Goal: Obtain resource: Download file/media

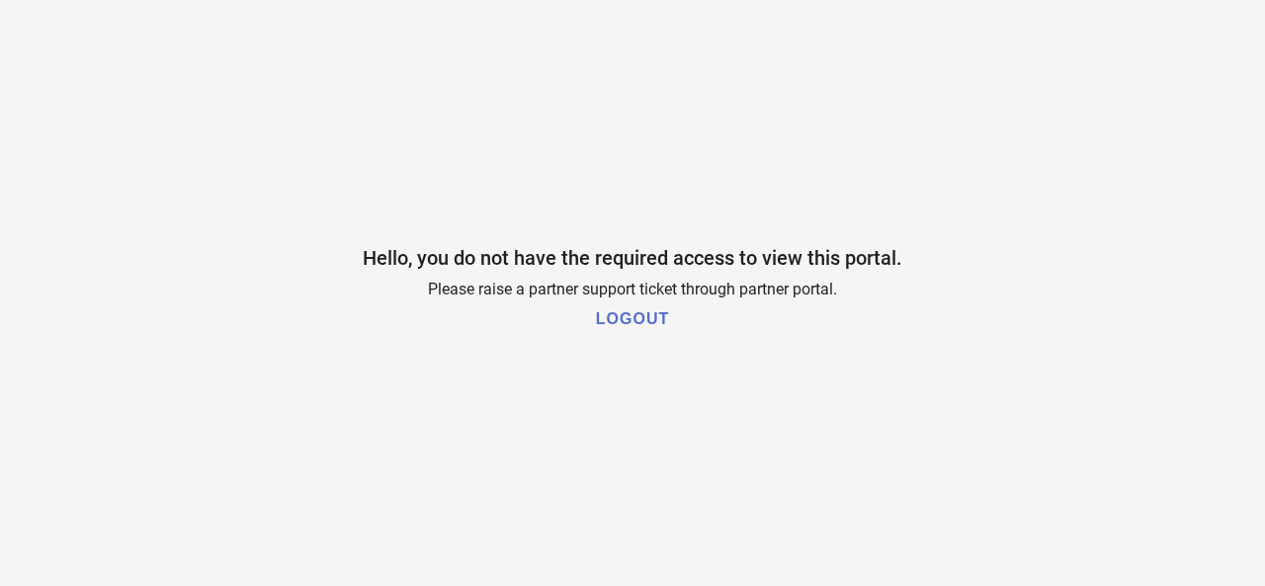
click at [654, 321] on h1 "LOGOUT" at bounding box center [632, 319] width 73 height 18
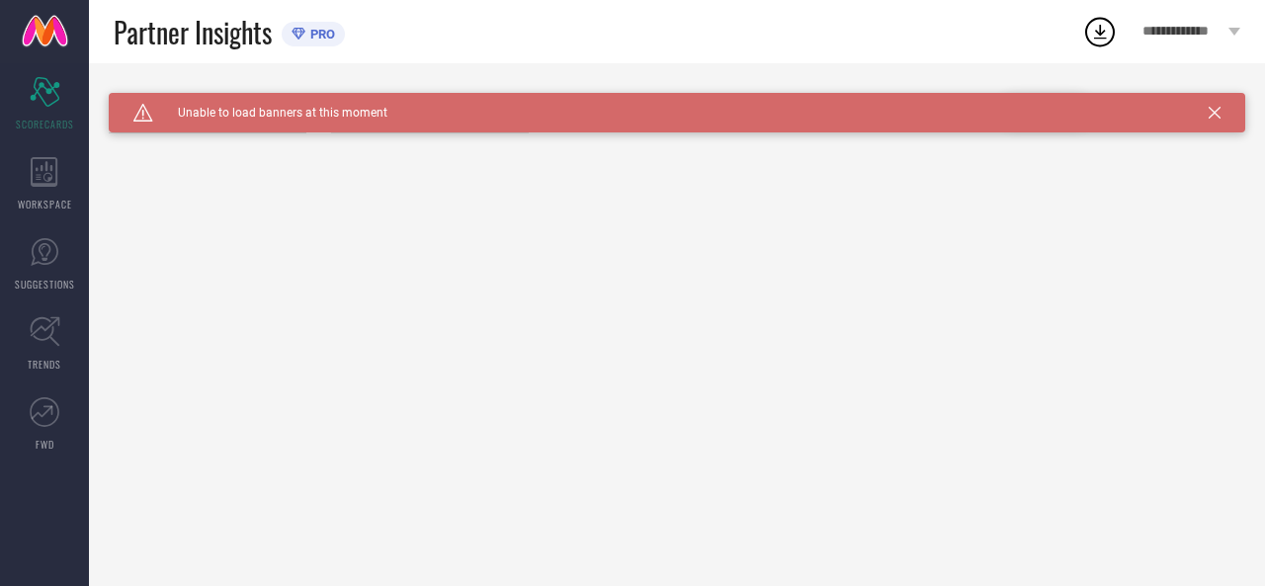
type input "All"
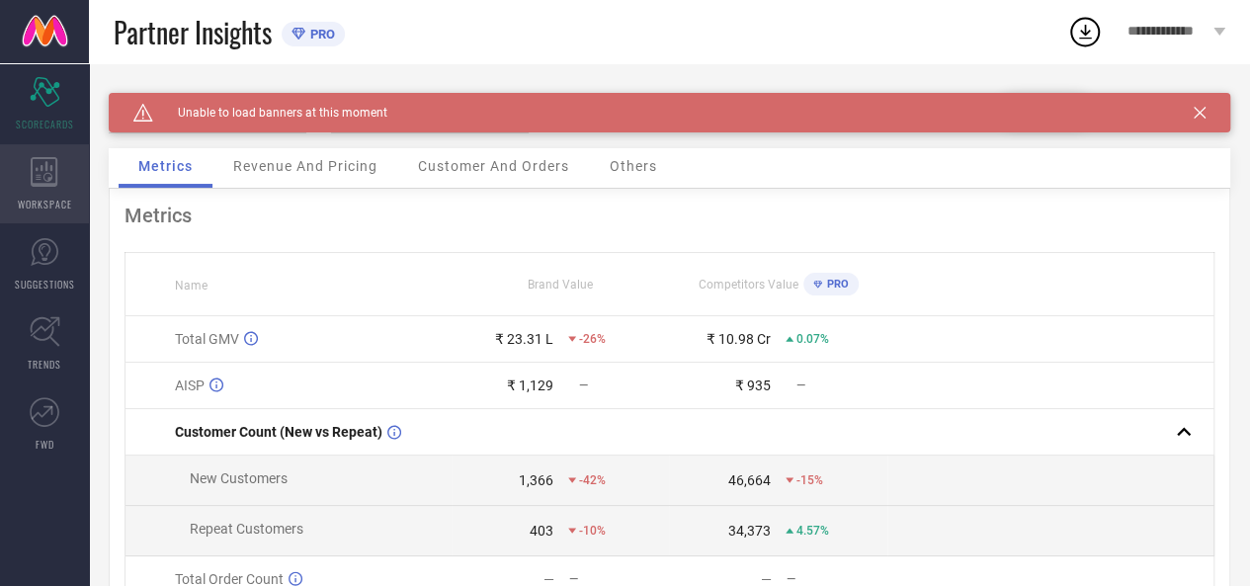
click at [51, 165] on icon at bounding box center [44, 172] width 27 height 30
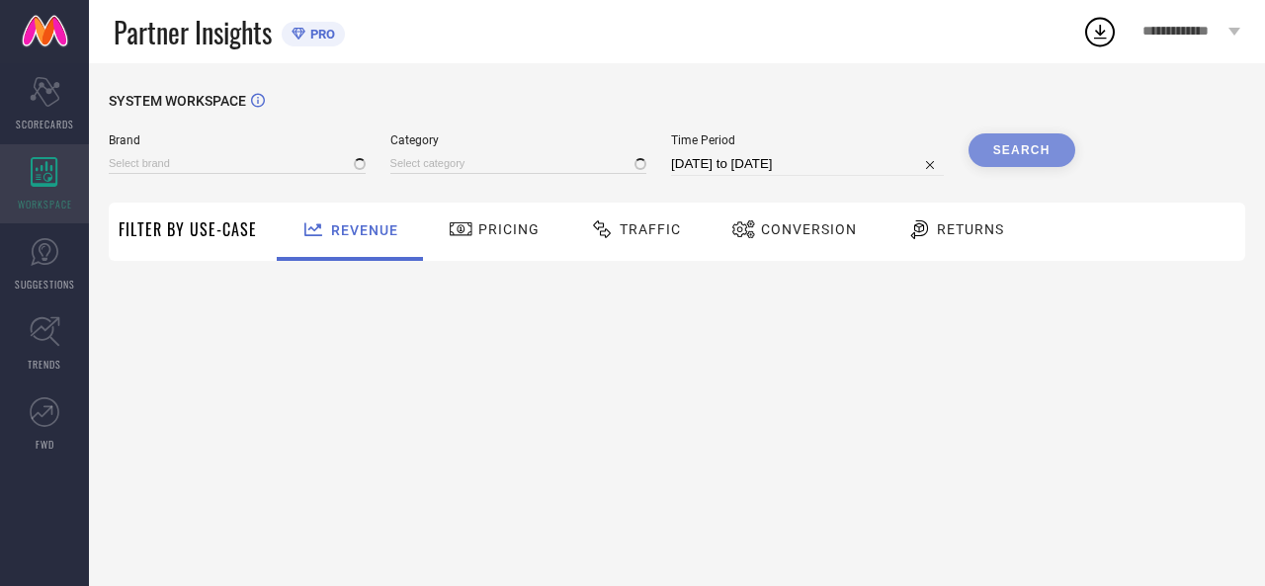
type input "LETSDRESSUP"
type input "All"
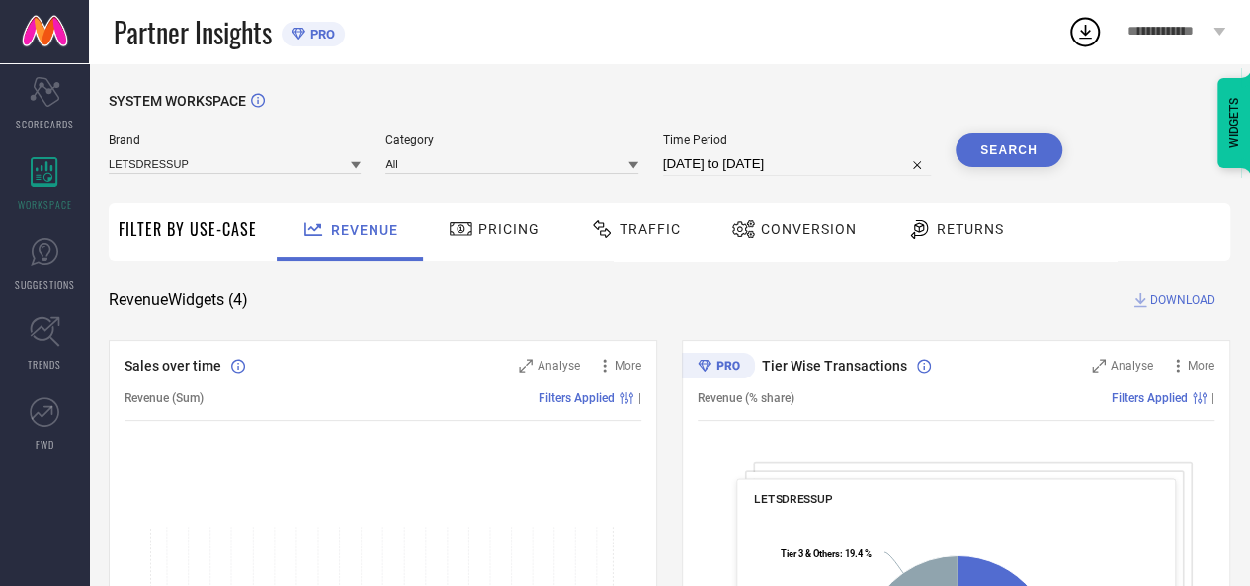
click at [636, 224] on span "Traffic" at bounding box center [650, 229] width 61 height 16
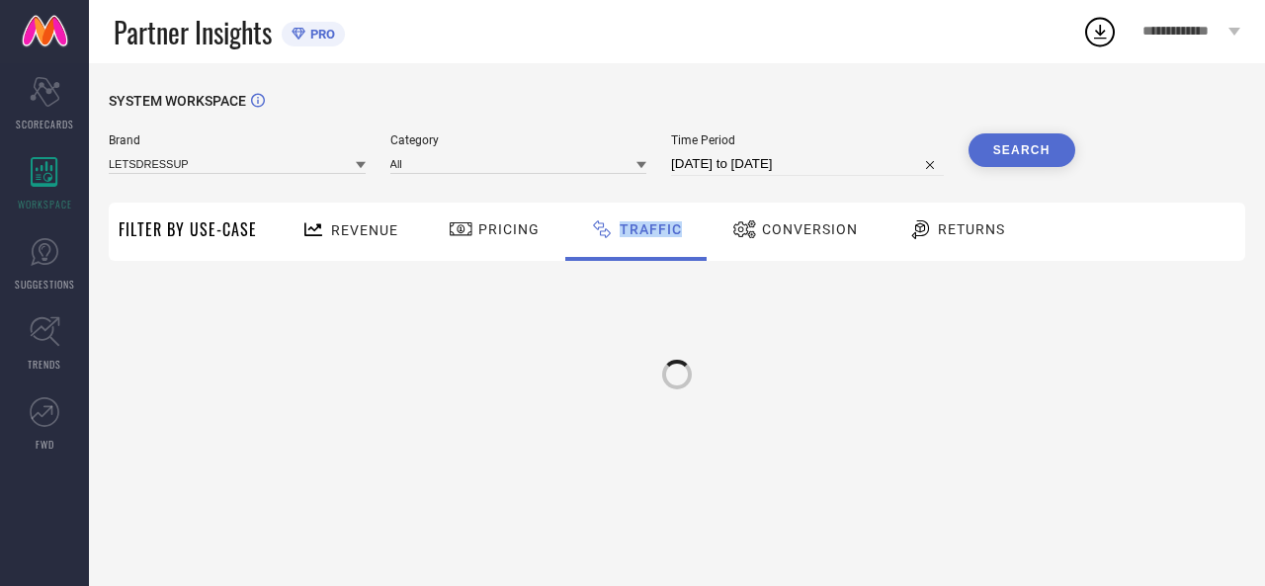
click at [636, 224] on span "Traffic" at bounding box center [651, 229] width 62 height 16
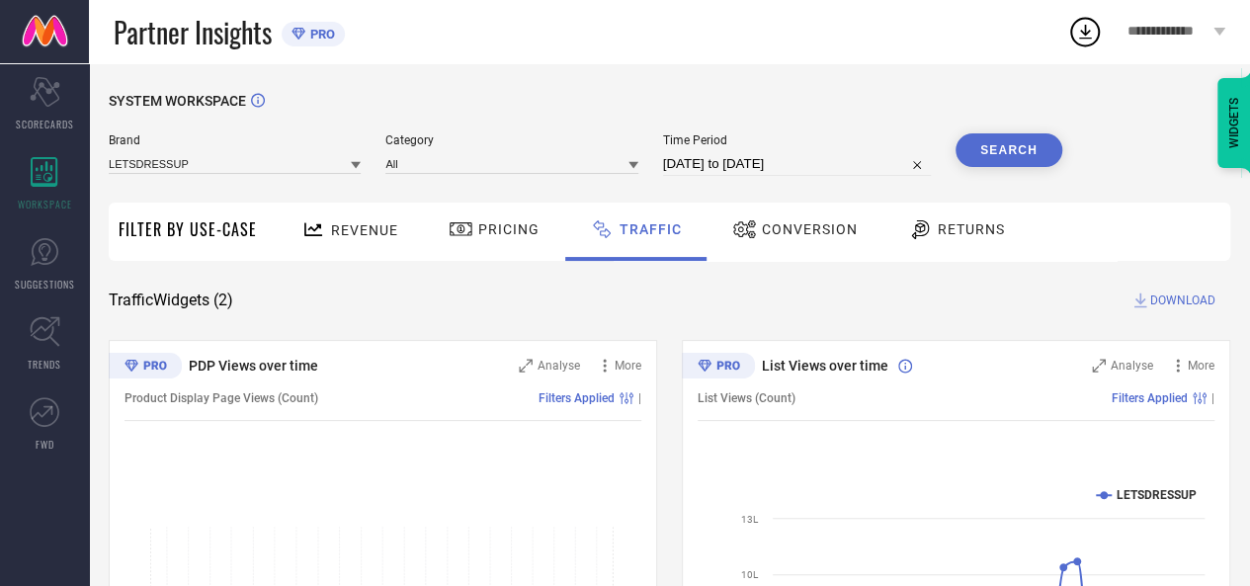
click at [821, 150] on div "Time Period [DATE] to [DATE]" at bounding box center [797, 154] width 268 height 42
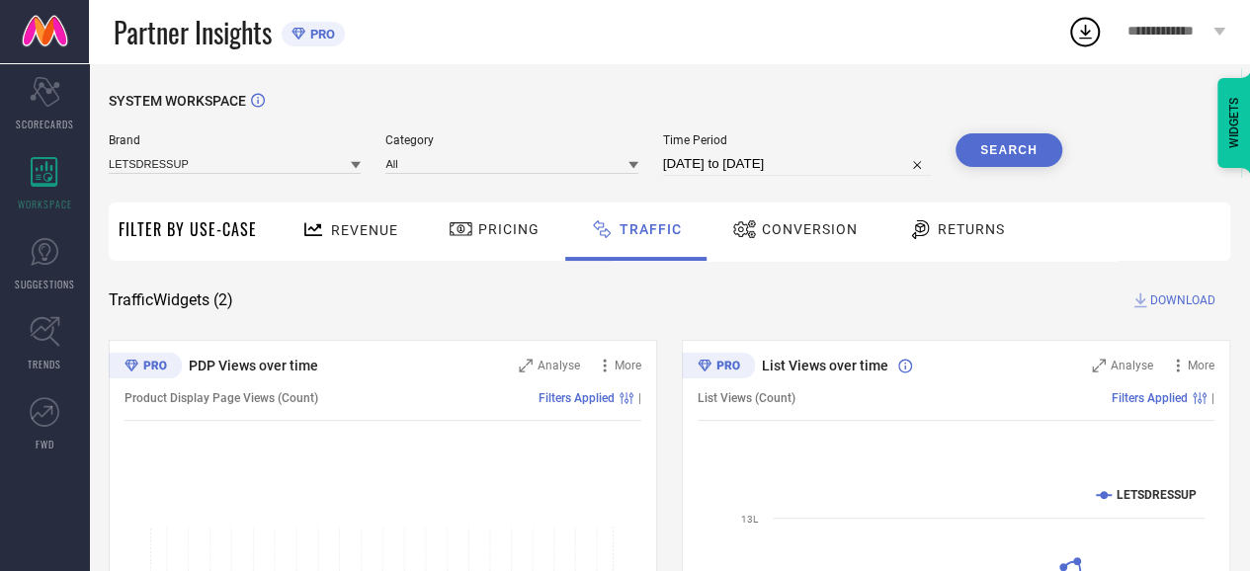
click at [821, 163] on input "[DATE] to [DATE]" at bounding box center [797, 164] width 268 height 24
select select "7"
select select "2025"
select select "8"
select select "2025"
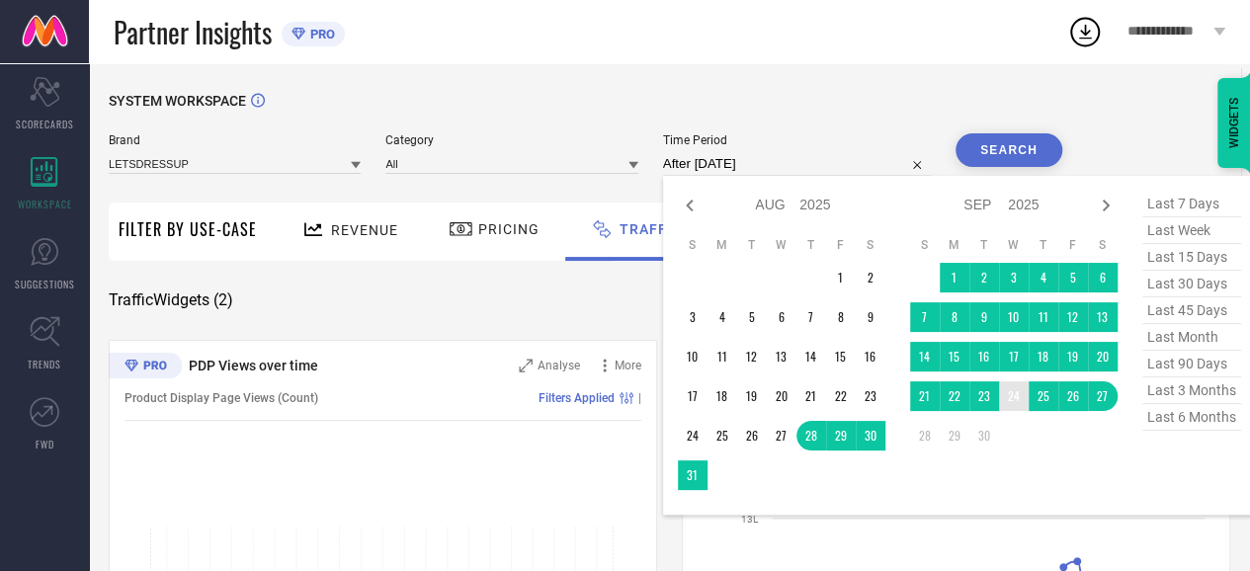
click at [1011, 401] on td "24" at bounding box center [1014, 396] width 30 height 30
type input "[DATE] to [DATE]"
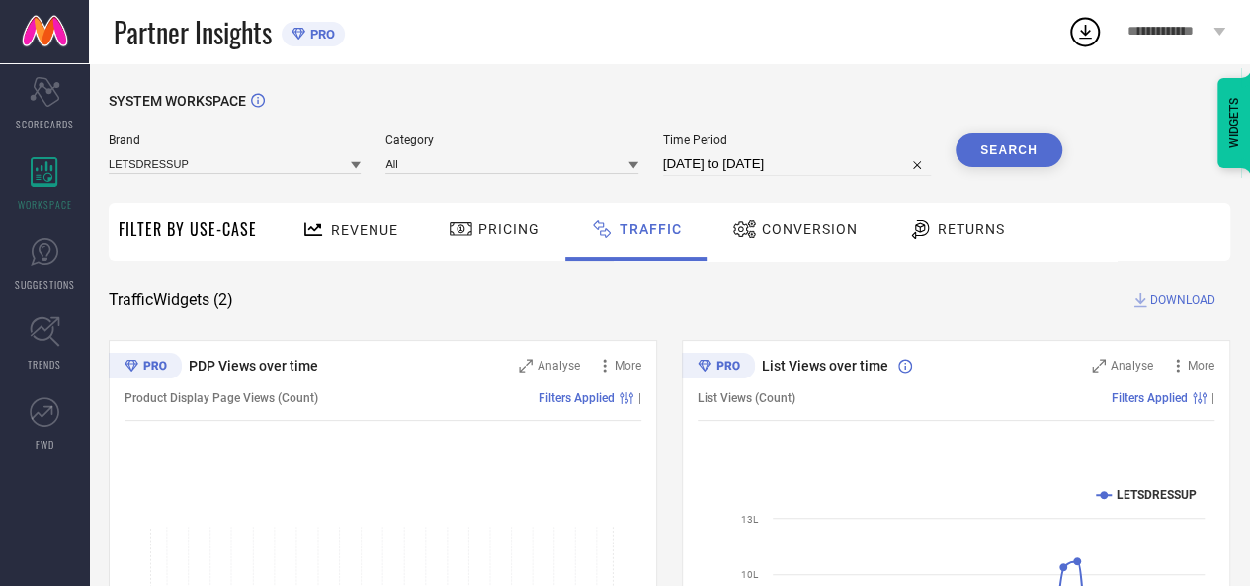
click at [1008, 142] on button "Search" at bounding box center [1008, 150] width 107 height 34
click at [1161, 300] on span "DOWNLOAD" at bounding box center [1182, 300] width 65 height 20
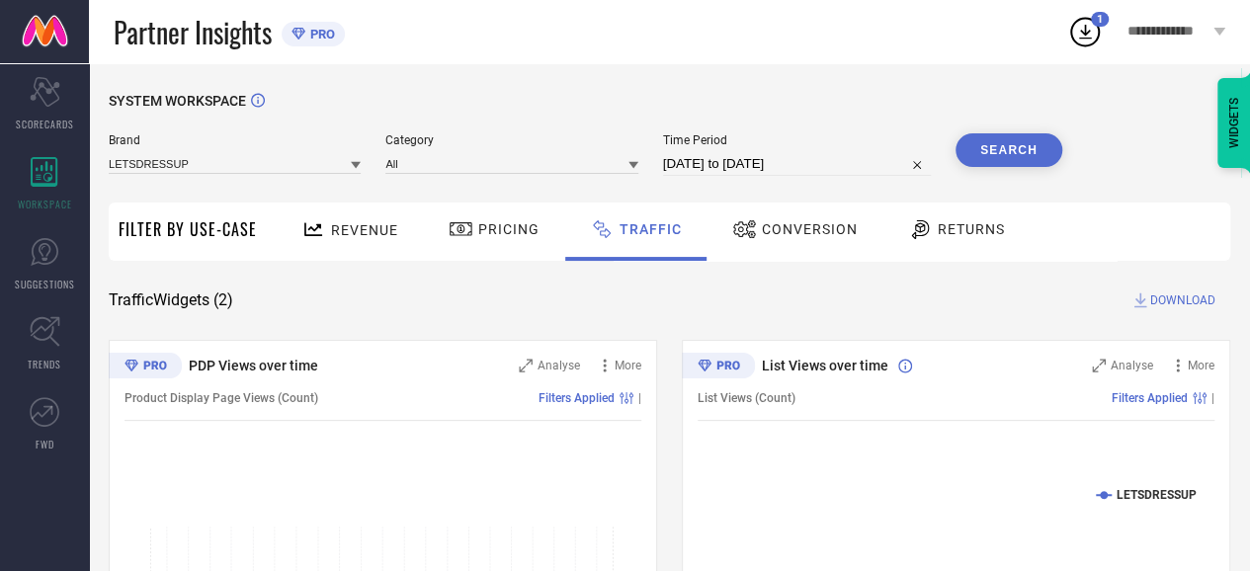
select select "8"
select select "2025"
select select "9"
select select "2025"
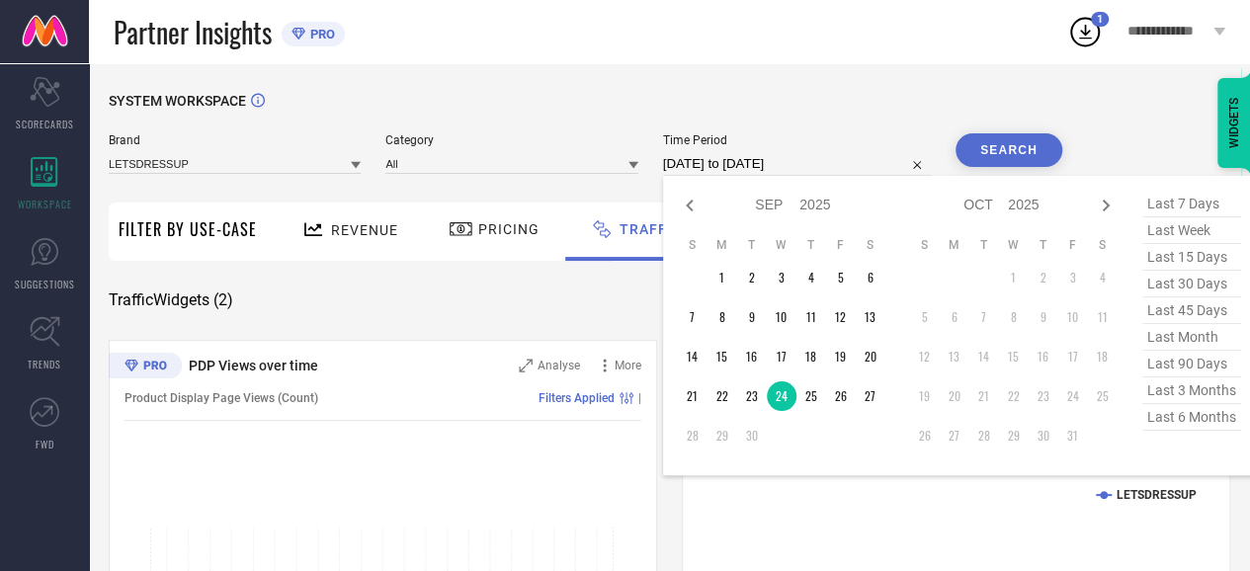
click at [877, 169] on input "[DATE] to [DATE]" at bounding box center [797, 164] width 268 height 24
click at [819, 398] on td "25" at bounding box center [811, 396] width 30 height 30
type input "[DATE] to [DATE]"
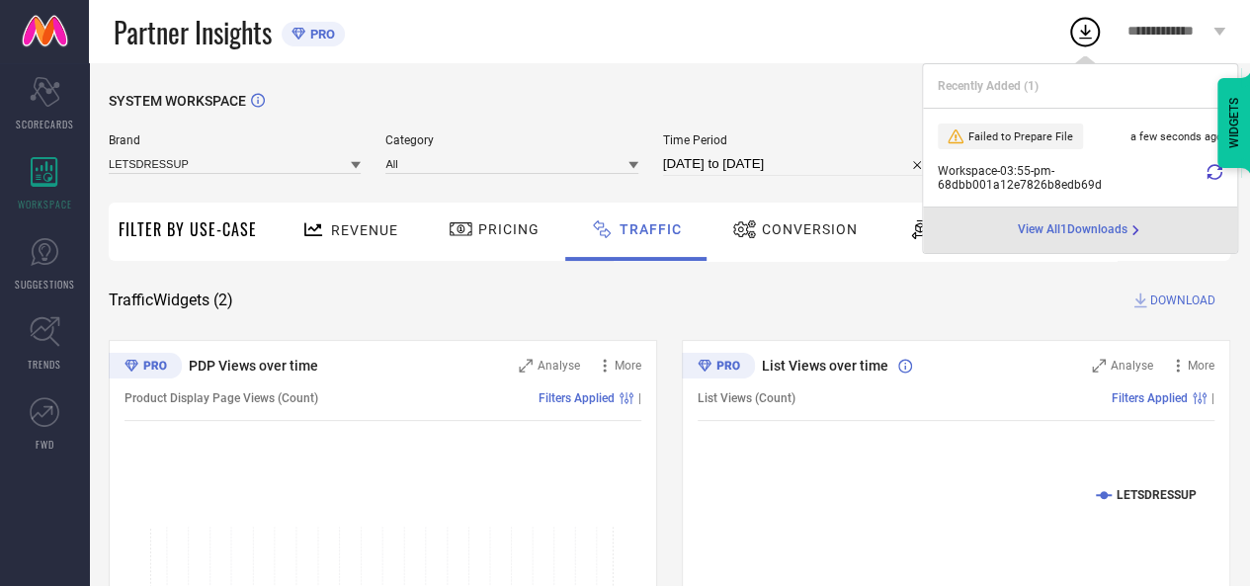
click at [1214, 177] on icon at bounding box center [1214, 172] width 16 height 16
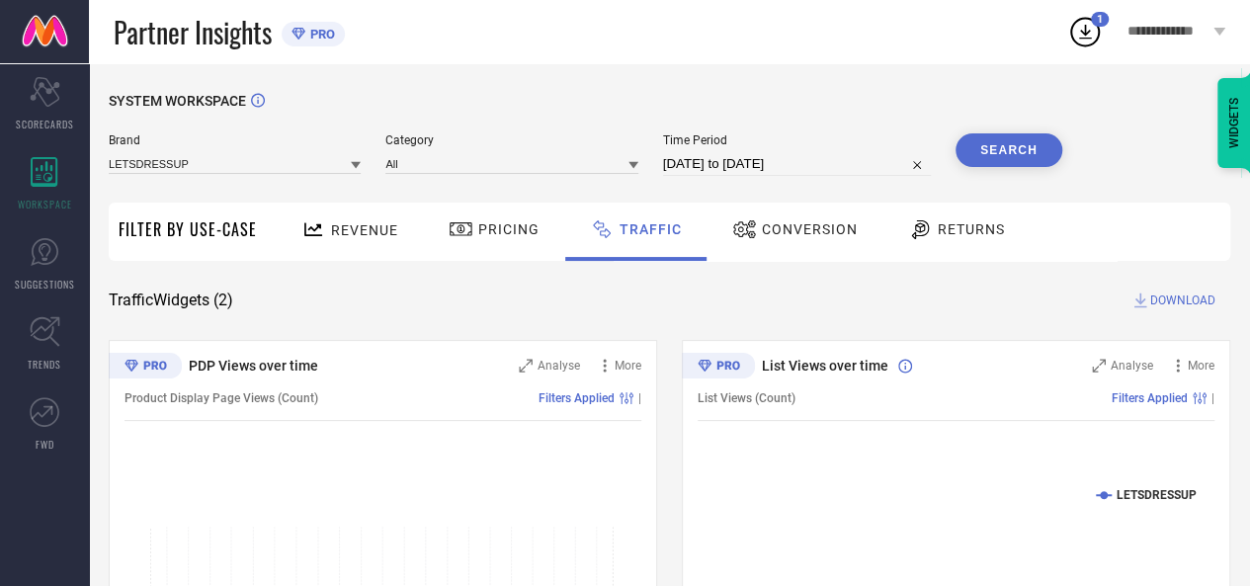
click at [773, 83] on div "SYSTEM WORKSPACE Brand LETSDRESSUP Category All Time Period [DATE] to [DATE] Se…" at bounding box center [669, 463] width 1161 height 800
click at [1019, 160] on button "Search" at bounding box center [1008, 150] width 107 height 34
click at [1176, 294] on span "DOWNLOAD" at bounding box center [1182, 300] width 65 height 20
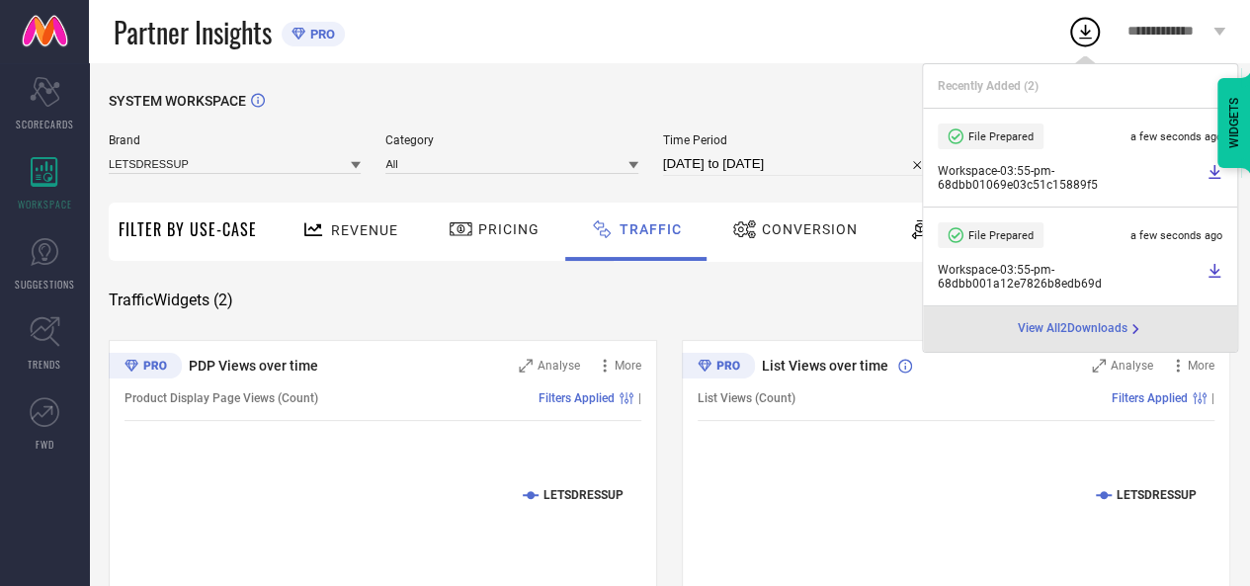
select select "8"
select select "2025"
select select "9"
select select "2025"
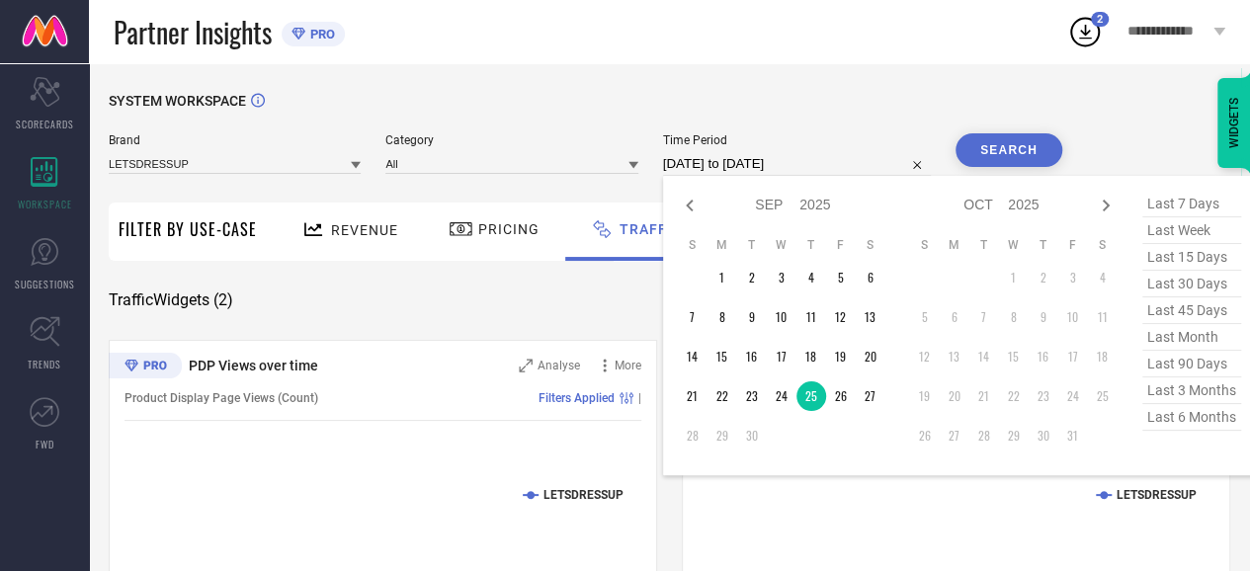
click at [876, 164] on input "[DATE] to [DATE]" at bounding box center [797, 164] width 268 height 24
click at [843, 387] on td "26" at bounding box center [841, 396] width 30 height 30
type input "[DATE] to [DATE]"
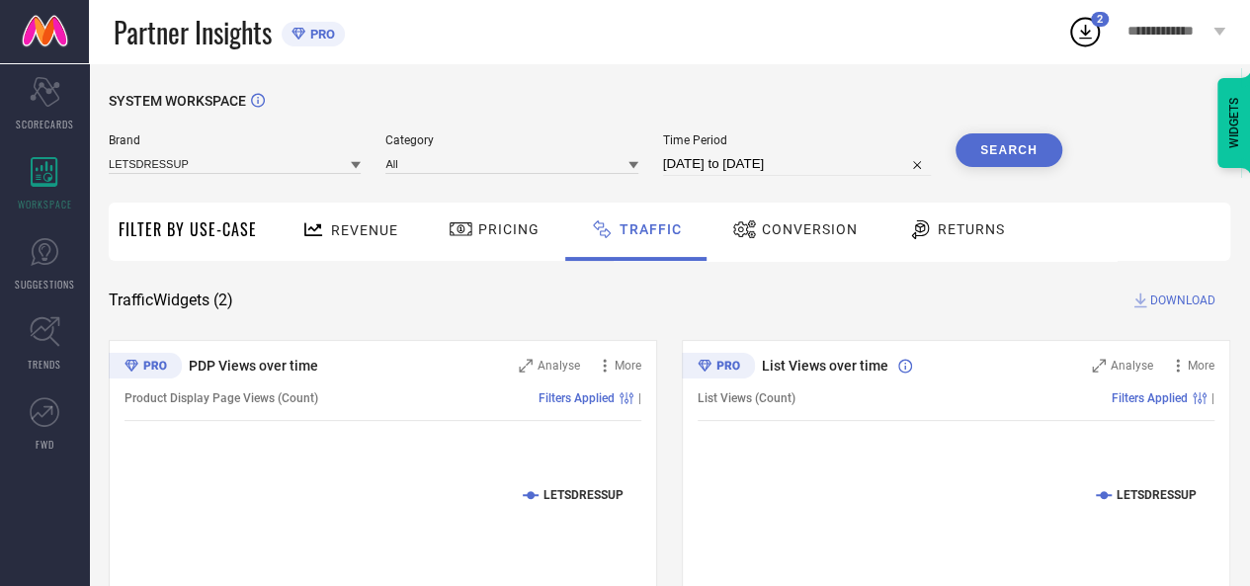
click at [1016, 154] on button "Search" at bounding box center [1008, 150] width 107 height 34
click at [1159, 288] on div "SYSTEM WORKSPACE Brand LETSDRESSUP Category All Time Period [DATE] to [DATE] Se…" at bounding box center [669, 463] width 1121 height 741
click at [1166, 294] on span "DOWNLOAD" at bounding box center [1182, 300] width 65 height 20
select select "8"
select select "2025"
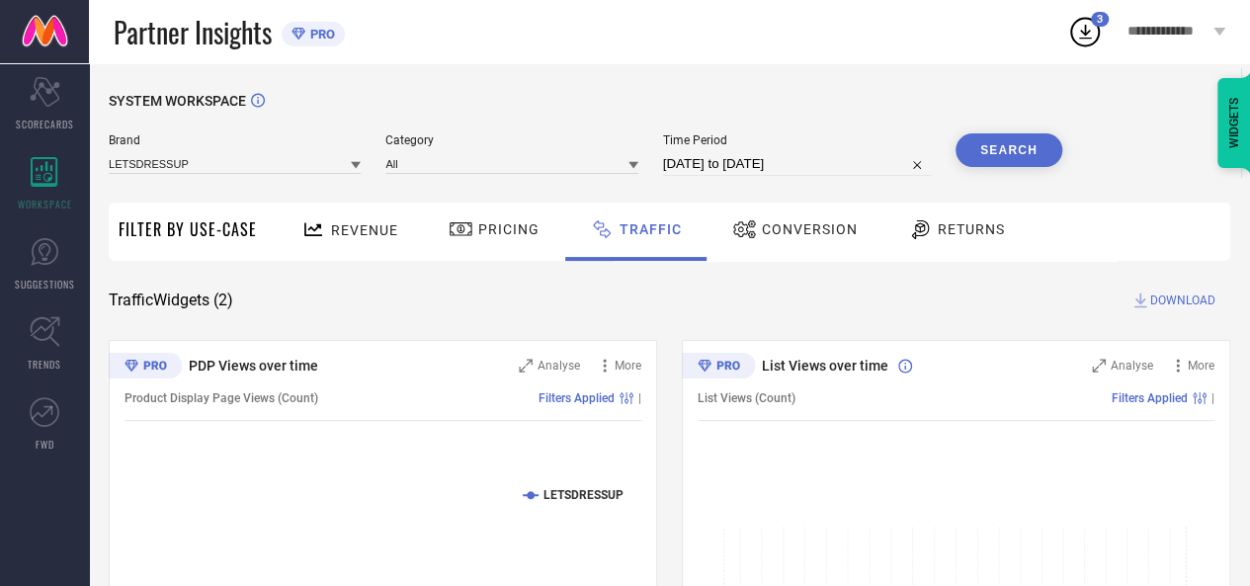
select select "9"
select select "2025"
select select "8"
select select "2025"
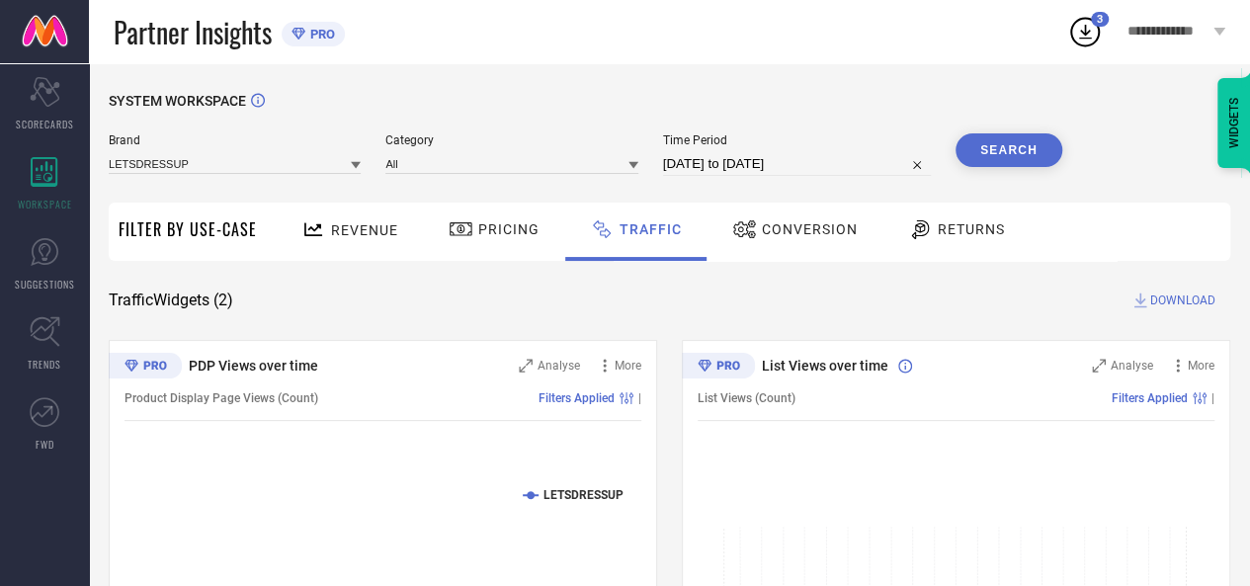
select select "9"
select select "2025"
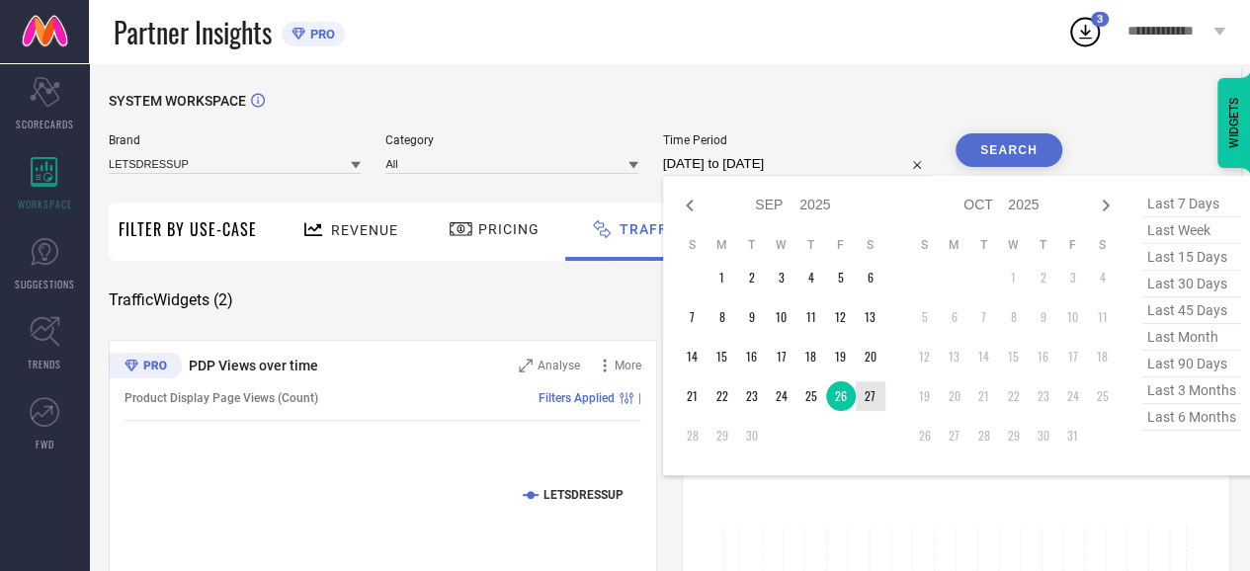
drag, startPoint x: 895, startPoint y: 161, endPoint x: 870, endPoint y: 400, distance: 240.5
click at [870, 176] on div "[DATE] to [DATE] Jan Feb Mar Apr May Jun [DATE] Aug Sep Oct Nov [DATE] 2016 201…" at bounding box center [797, 164] width 268 height 24
click at [870, 400] on td "27" at bounding box center [871, 396] width 30 height 30
type input "[DATE] to [DATE]"
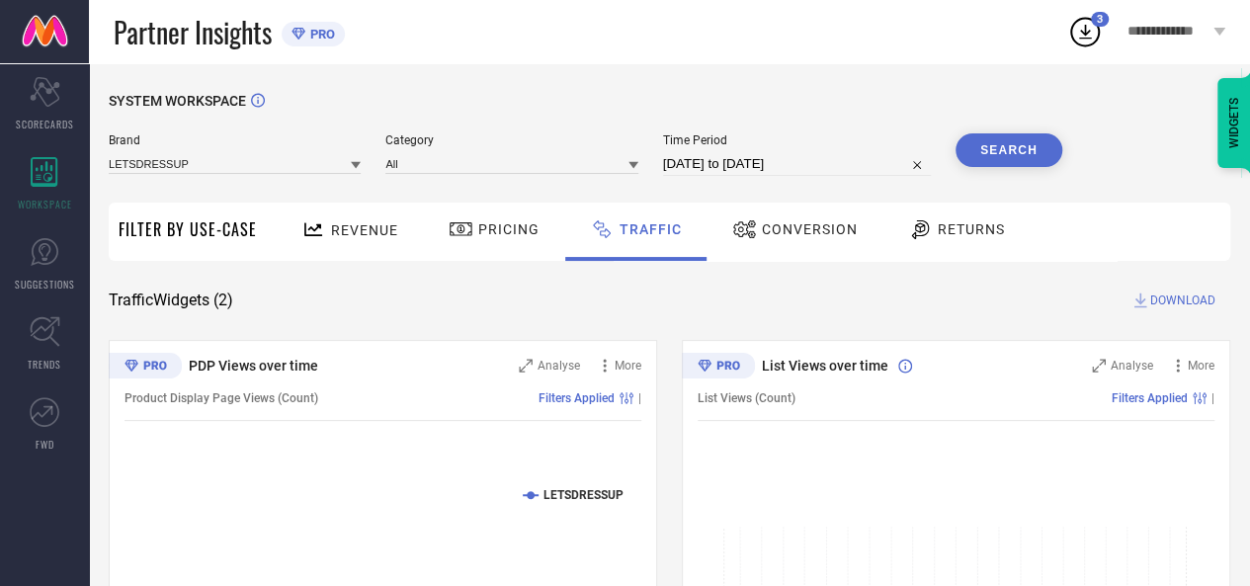
click at [1010, 163] on button "Search" at bounding box center [1008, 150] width 107 height 34
click at [1180, 300] on span "DOWNLOAD" at bounding box center [1182, 300] width 65 height 20
